Goal: Obtain resource: Obtain resource

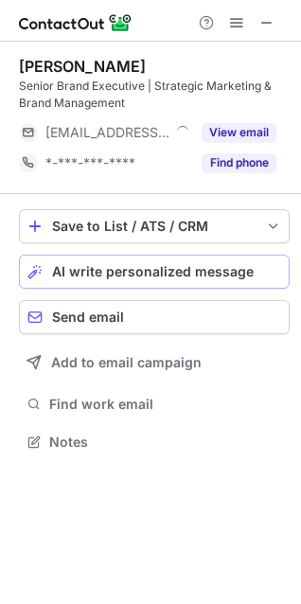
scroll to position [429, 301]
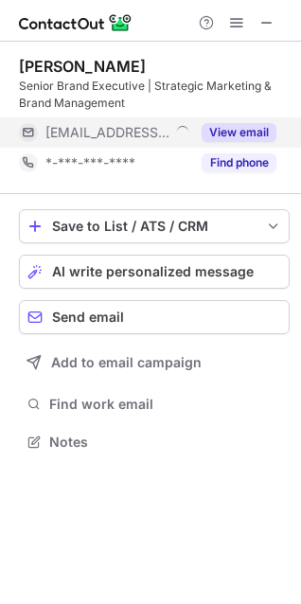
click at [230, 133] on button "View email" at bounding box center [239, 132] width 75 height 19
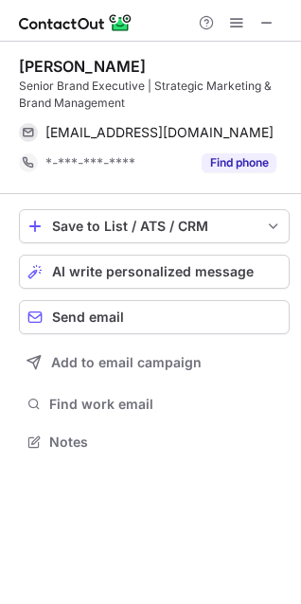
click at [283, 19] on div at bounding box center [150, 21] width 301 height 42
click at [273, 21] on span at bounding box center [266, 22] width 15 height 15
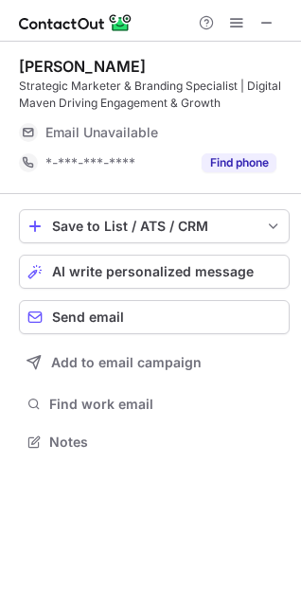
scroll to position [429, 301]
click at [267, 26] on span at bounding box center [266, 22] width 15 height 15
